Goal: Task Accomplishment & Management: Use online tool/utility

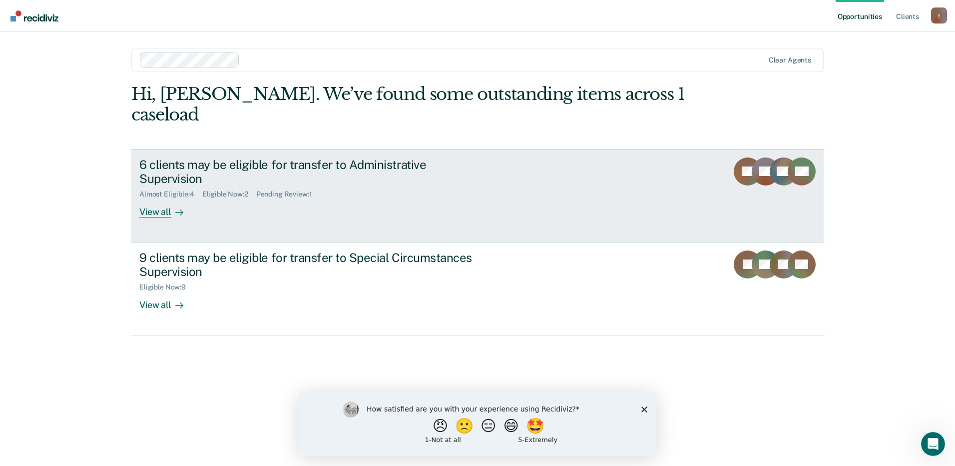
click at [162, 185] on link "6 clients may be eligible for transfer to Administrative Supervision Almost Eli…" at bounding box center [477, 195] width 693 height 93
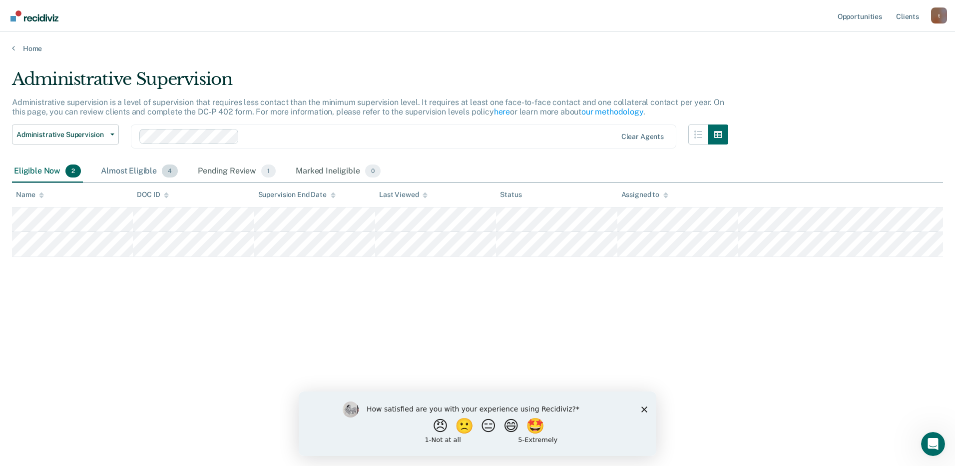
click at [108, 170] on div "Almost Eligible 4" at bounding box center [139, 171] width 81 height 22
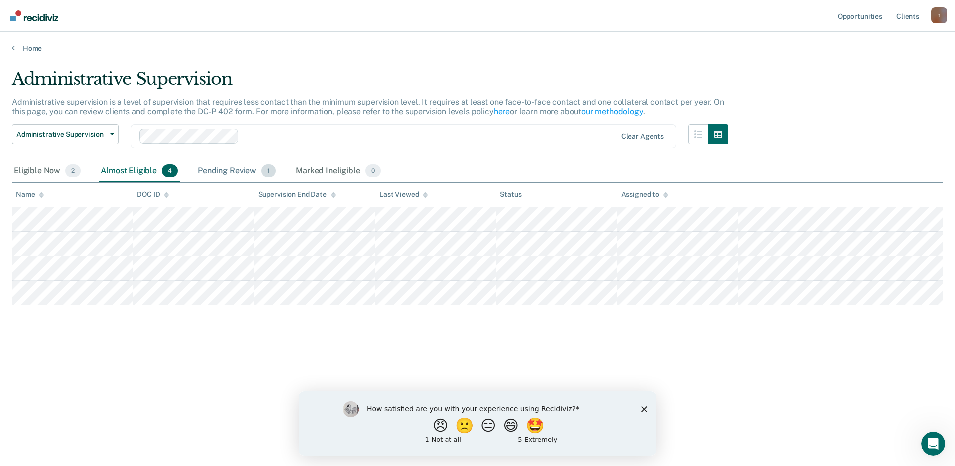
click at [212, 173] on div "Pending Review 1" at bounding box center [237, 171] width 82 height 22
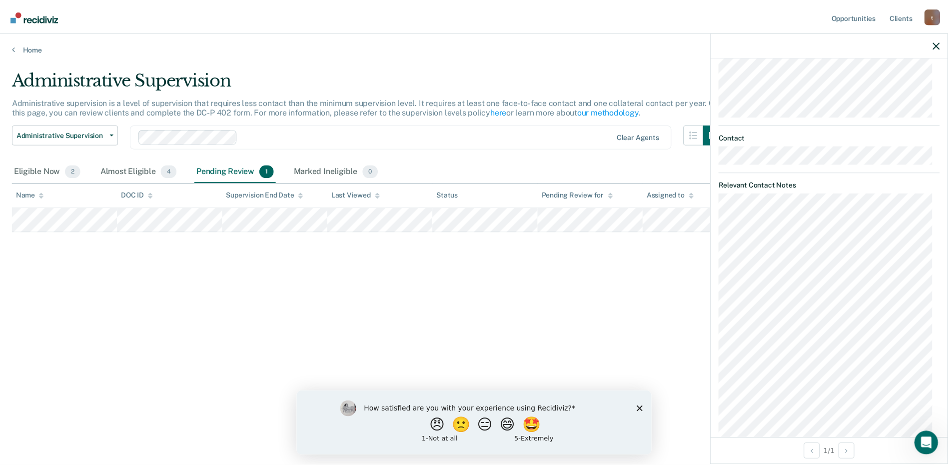
scroll to position [448, 0]
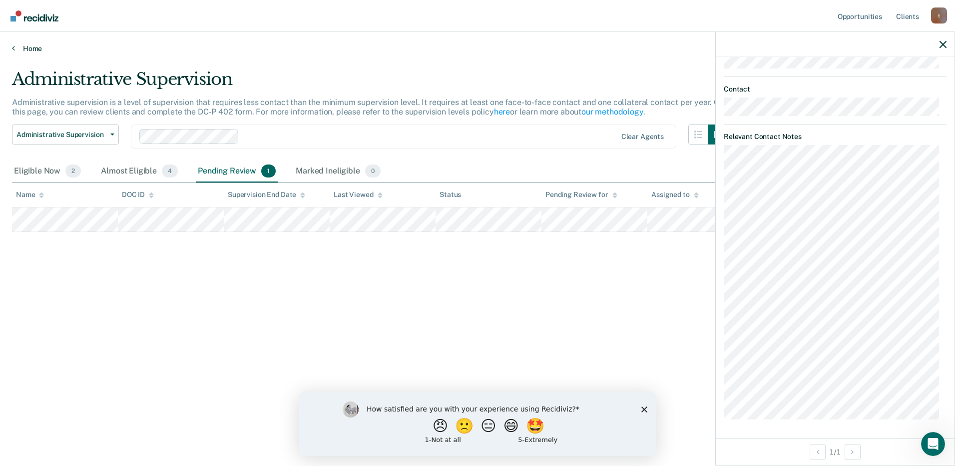
click at [33, 47] on link "Home" at bounding box center [477, 48] width 931 height 9
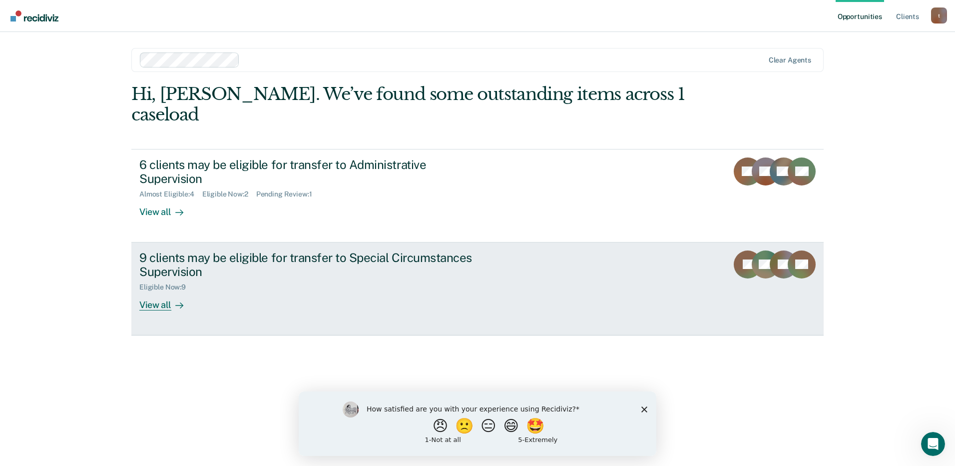
click at [198, 279] on div "Eligible Now : 9" at bounding box center [314, 285] width 351 height 12
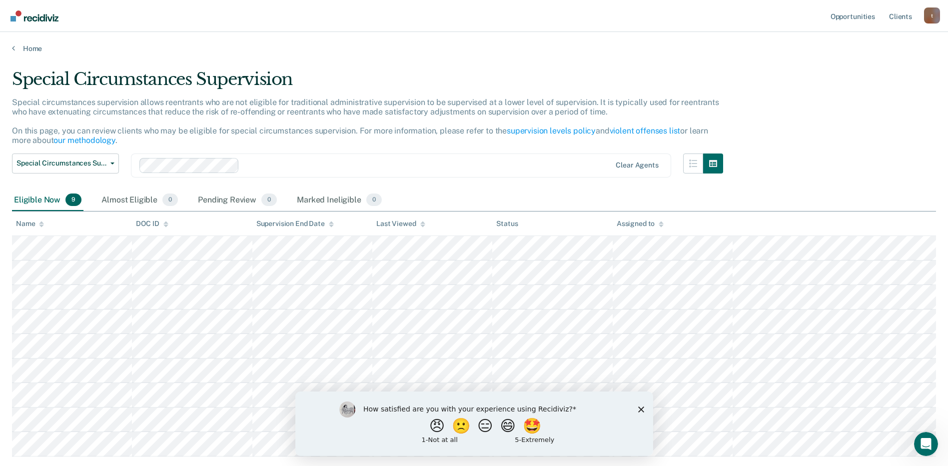
click at [641, 410] on icon "Close survey" at bounding box center [641, 409] width 6 height 6
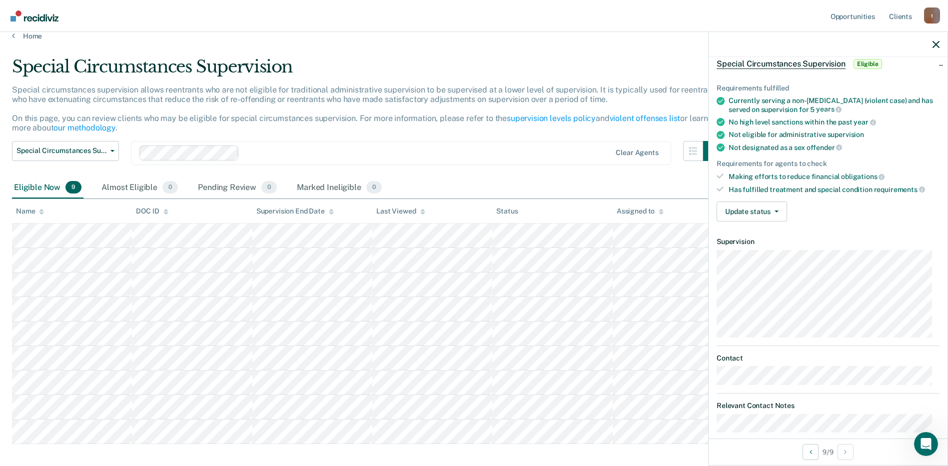
scroll to position [63, 0]
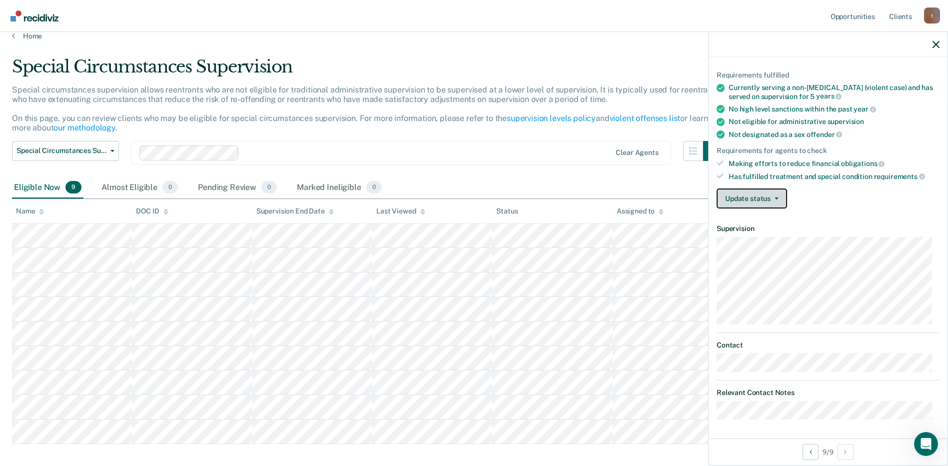
click at [755, 198] on button "Update status" at bounding box center [752, 198] width 70 height 20
click at [812, 196] on div "Update status [PERSON_NAME] Review Mark Ineligible" at bounding box center [828, 198] width 223 height 20
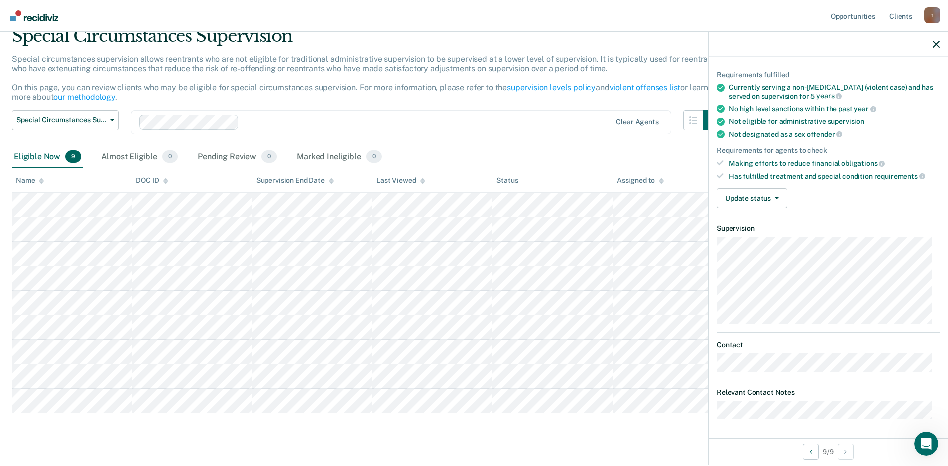
scroll to position [62, 0]
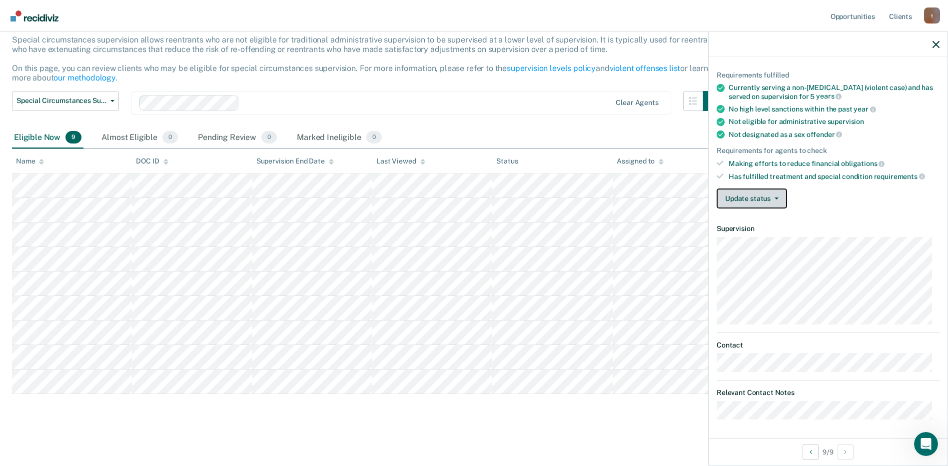
click at [772, 202] on button "Update status" at bounding box center [752, 198] width 70 height 20
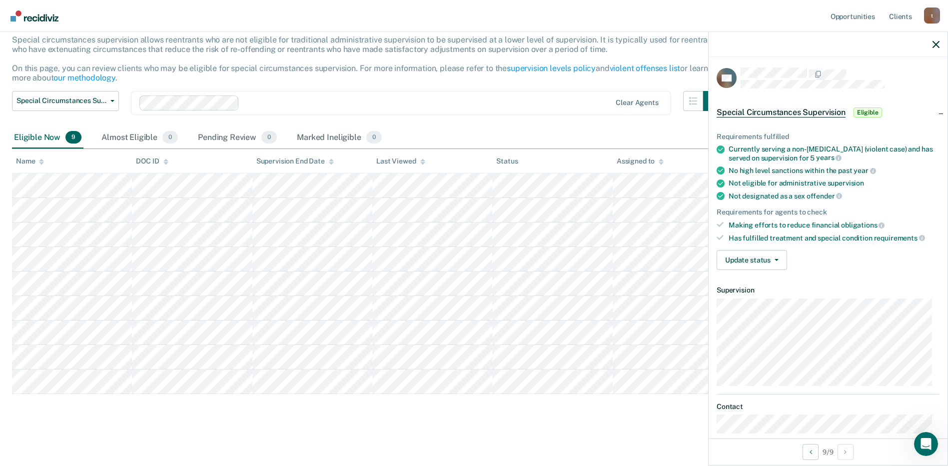
scroll to position [0, 0]
click at [867, 112] on span "Eligible" at bounding box center [867, 114] width 28 height 10
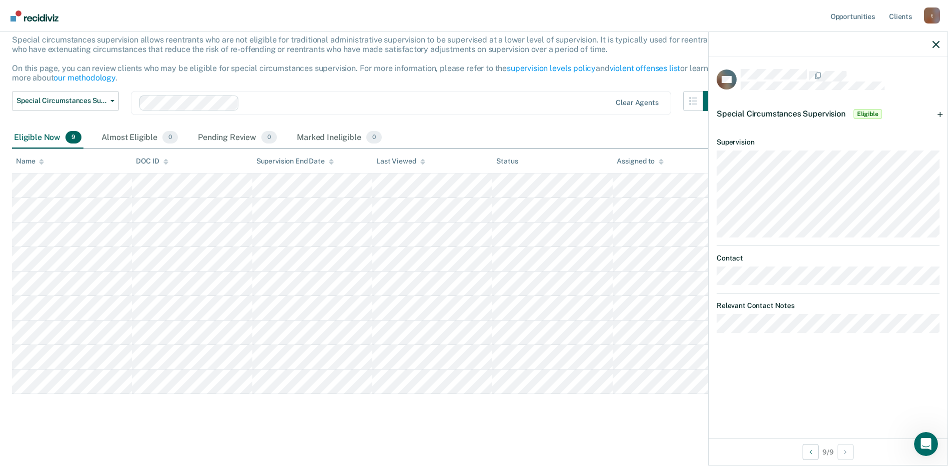
click at [844, 117] on div "Special Circumstances Supervision Eligible" at bounding box center [800, 114] width 167 height 16
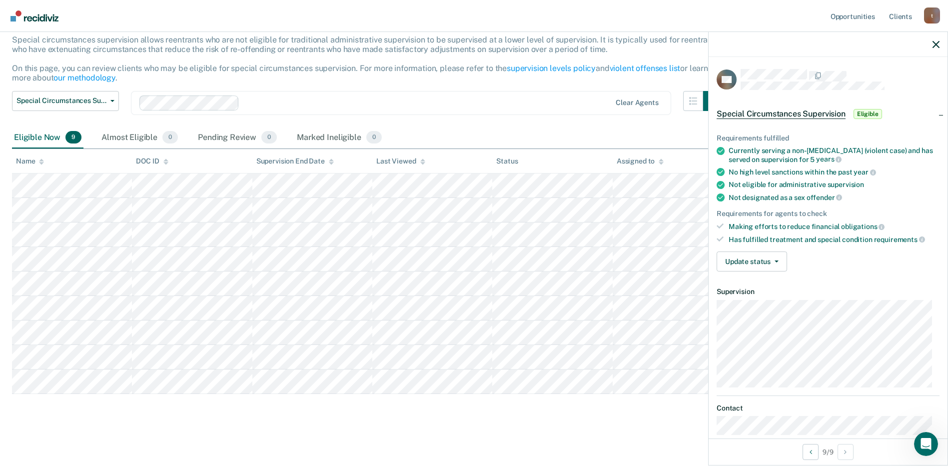
click at [757, 273] on div "Requirements fulfilled Currently serving a non-[MEDICAL_DATA] (violent case) an…" at bounding box center [828, 198] width 239 height 161
click at [758, 267] on button "Update status" at bounding box center [752, 261] width 70 height 20
click at [797, 258] on div "Update status [PERSON_NAME] Review Mark Ineligible" at bounding box center [828, 261] width 223 height 20
click at [812, 456] on button "Previous Opportunity" at bounding box center [810, 452] width 16 height 16
click at [840, 458] on button "Next Opportunity" at bounding box center [845, 452] width 16 height 16
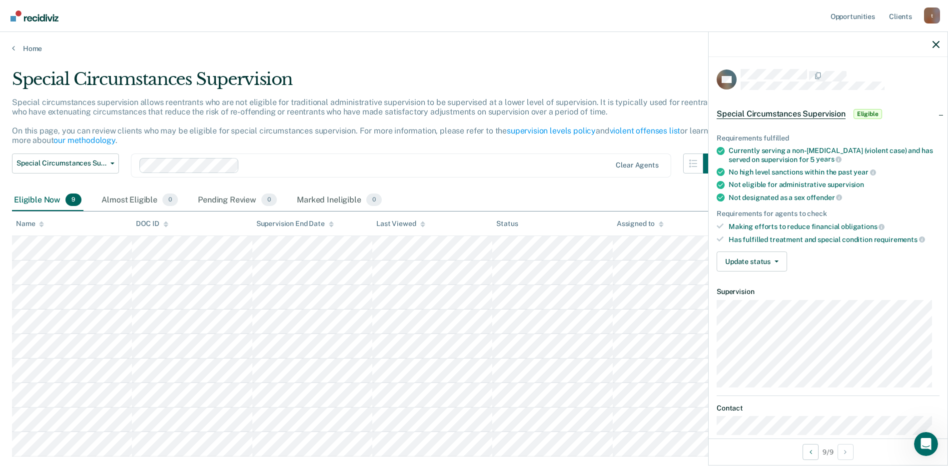
drag, startPoint x: 757, startPoint y: 261, endPoint x: 782, endPoint y: 203, distance: 63.1
click at [782, 203] on ul "Requirements fulfilled Currently serving a non-[MEDICAL_DATA] (violent case) an…" at bounding box center [828, 188] width 223 height 109
click at [936, 18] on div "t" at bounding box center [932, 15] width 16 height 16
drag, startPoint x: 753, startPoint y: 36, endPoint x: 751, endPoint y: 31, distance: 5.4
click at [749, 34] on div at bounding box center [828, 44] width 239 height 25
